Goal: Obtain resource: Obtain resource

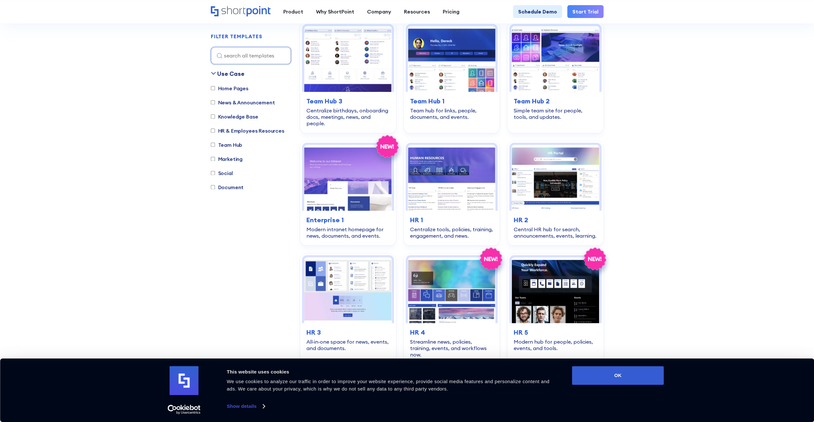
scroll to position [770, 0]
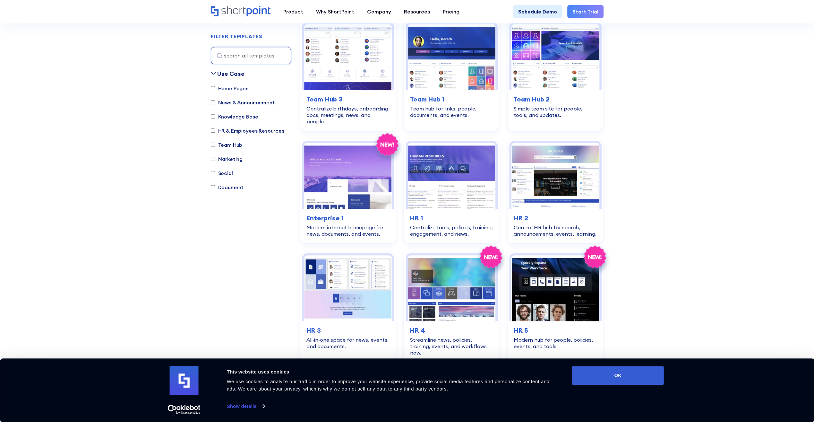
click at [215, 186] on label "Document" at bounding box center [227, 187] width 33 height 8
click at [215, 186] on input "Document" at bounding box center [213, 187] width 4 height 4
checkbox input "true"
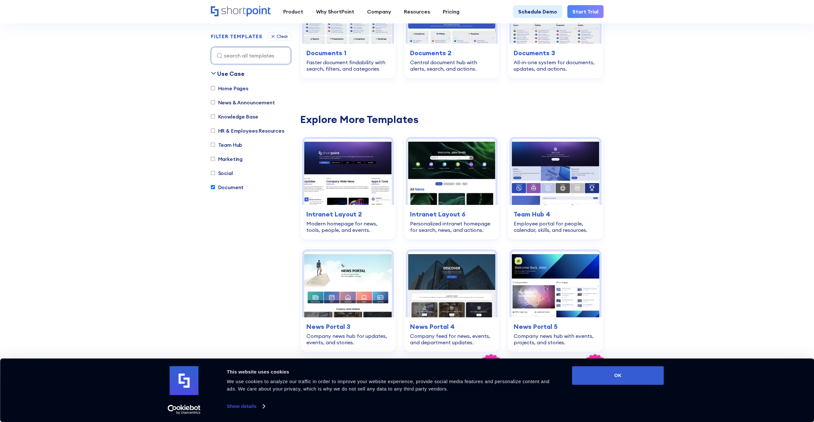
scroll to position [189, 0]
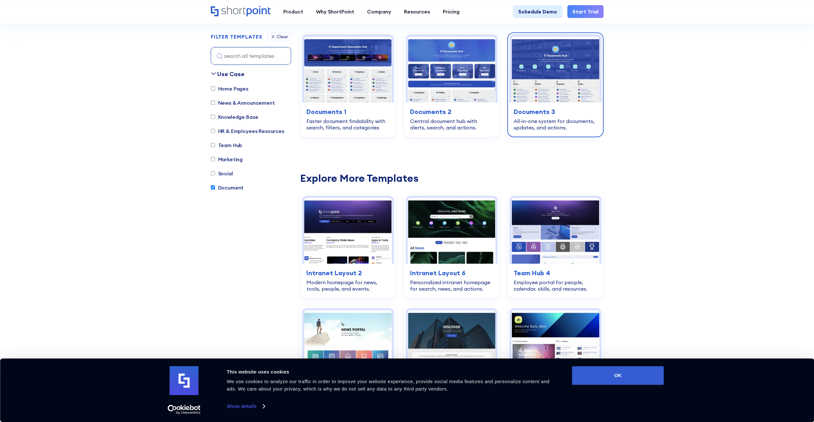
click at [530, 79] on img at bounding box center [555, 70] width 88 height 66
